Goal: Navigation & Orientation: Find specific page/section

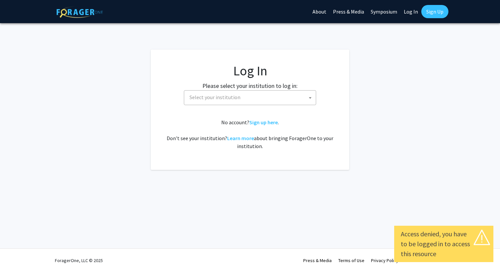
click at [268, 95] on span "Select your institution" at bounding box center [251, 98] width 129 height 14
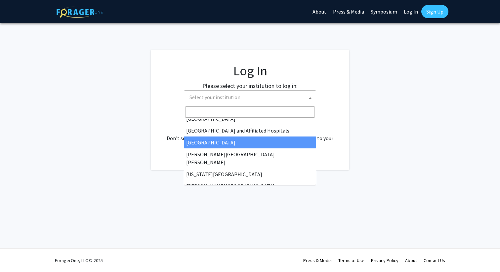
scroll to position [104, 0]
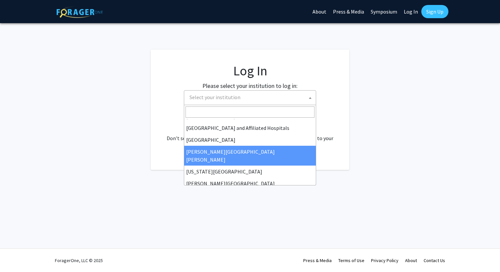
select select "1"
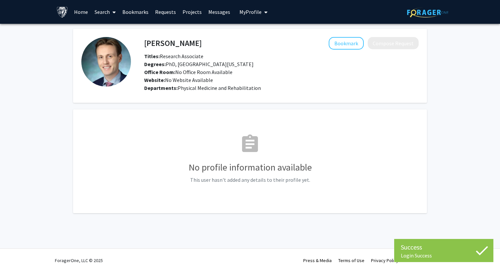
click at [185, 15] on link "Projects" at bounding box center [192, 11] width 26 height 23
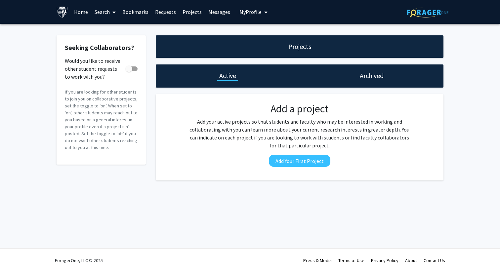
click at [61, 12] on img at bounding box center [63, 12] width 12 height 12
